Goal: Information Seeking & Learning: Learn about a topic

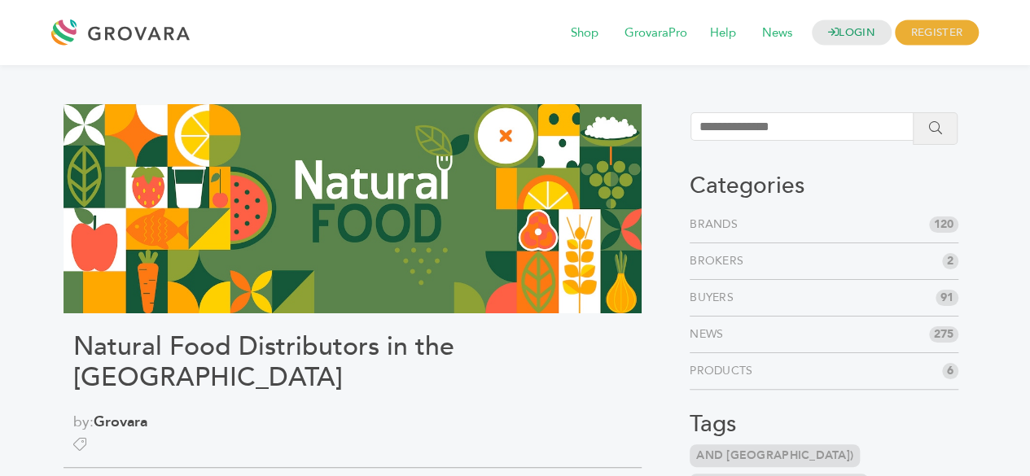
click at [750, 228] on li "Brands 120" at bounding box center [824, 225] width 269 height 37
click at [729, 235] on li "Brands 120" at bounding box center [824, 225] width 269 height 37
click at [462, 433] on div at bounding box center [352, 444] width 559 height 22
click at [94, 433] on div at bounding box center [352, 444] width 559 height 22
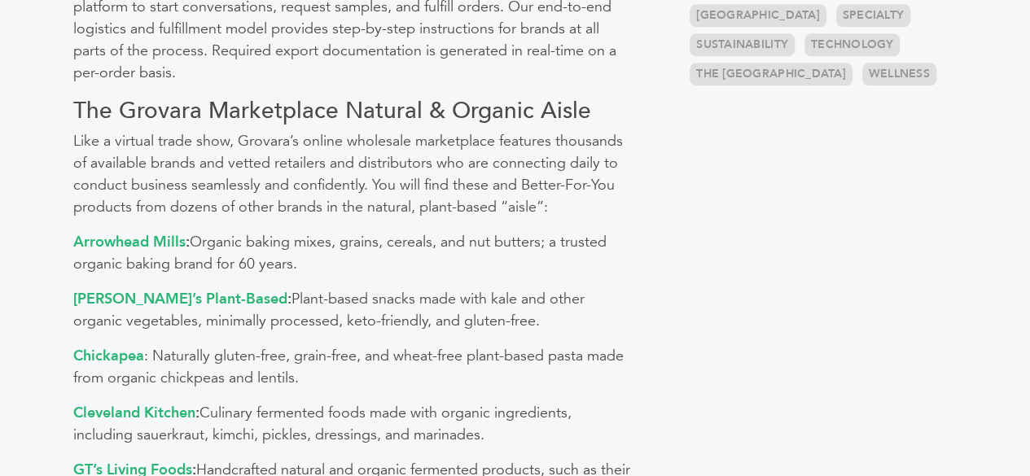
scroll to position [1014, 0]
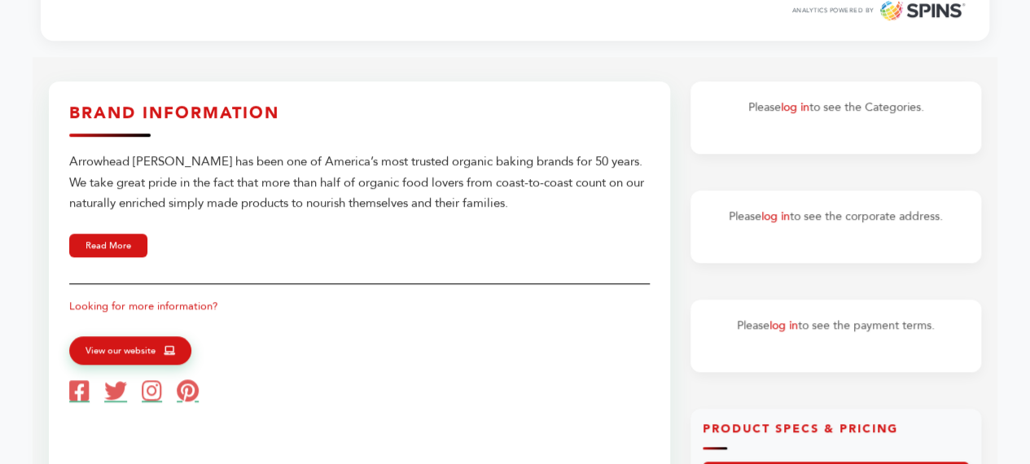
scroll to position [593, 0]
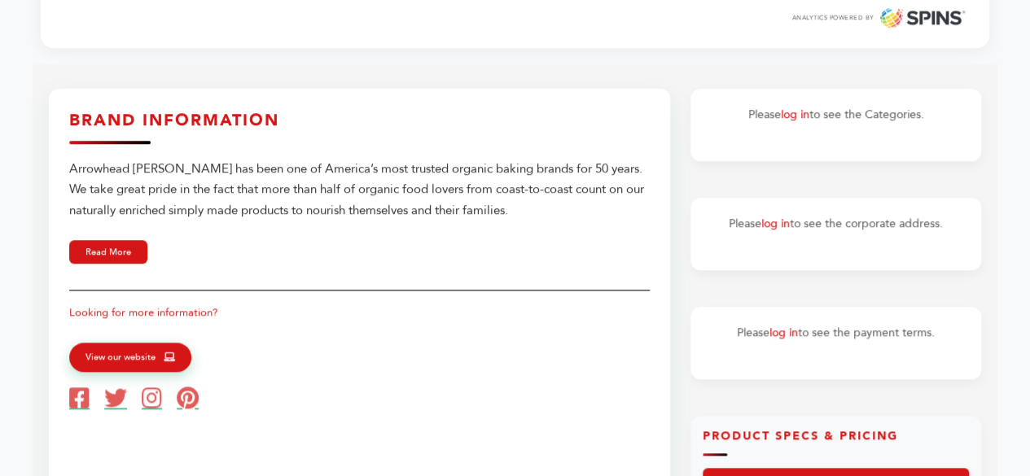
click at [212, 310] on p "Looking for more information?" at bounding box center [359, 313] width 581 height 20
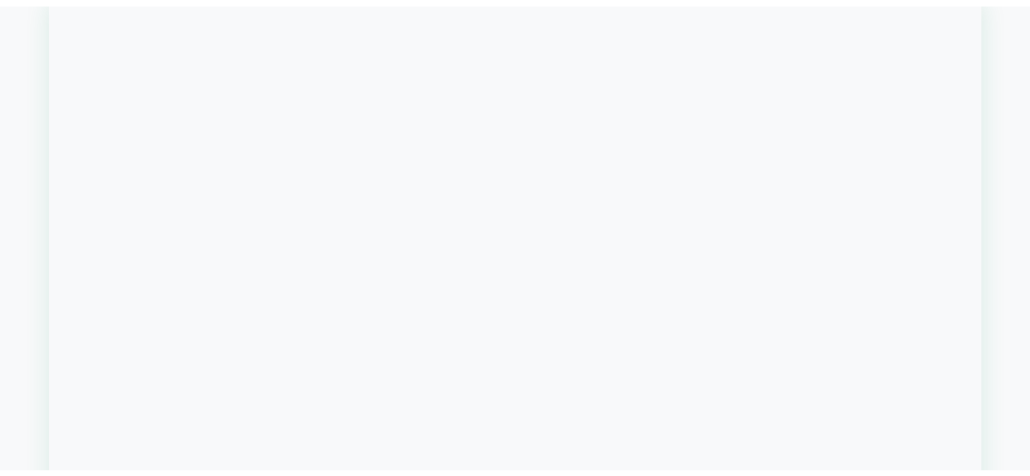
scroll to position [1404, 0]
